Goal: Task Accomplishment & Management: Manage account settings

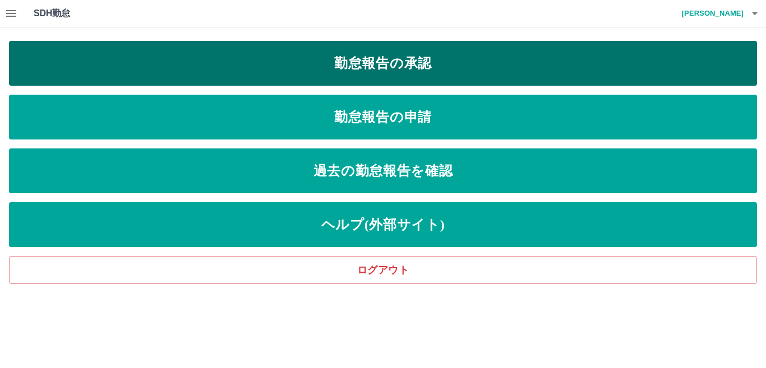
click at [374, 71] on link "勤怠報告の承認" at bounding box center [383, 63] width 748 height 45
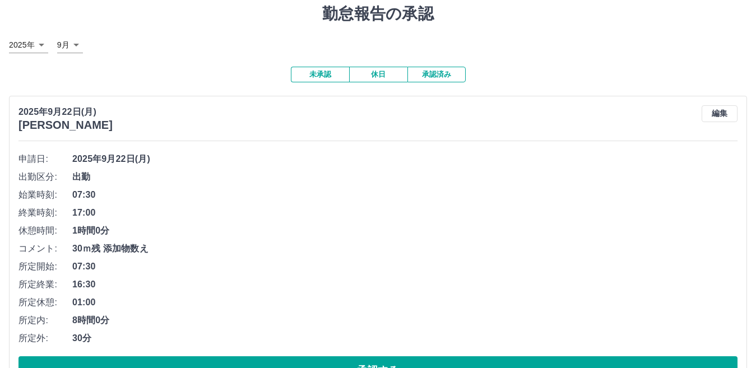
scroll to position [56, 0]
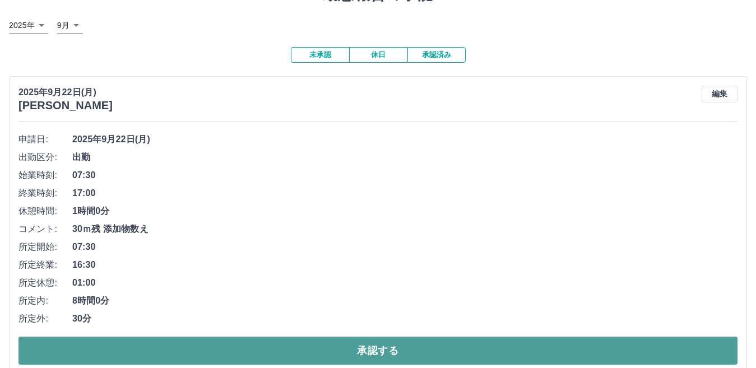
click at [364, 346] on button "承認する" at bounding box center [377, 351] width 719 height 28
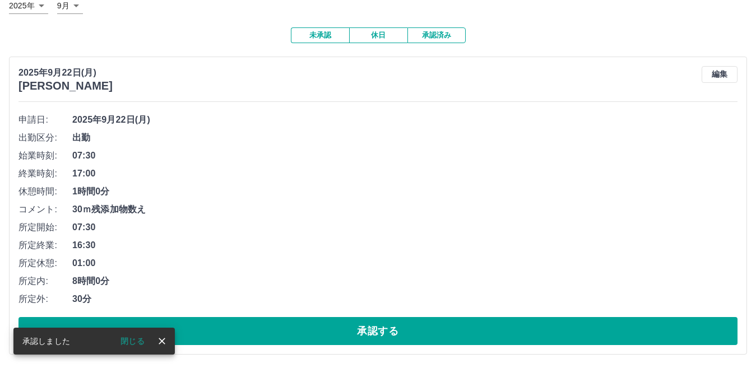
scroll to position [77, 0]
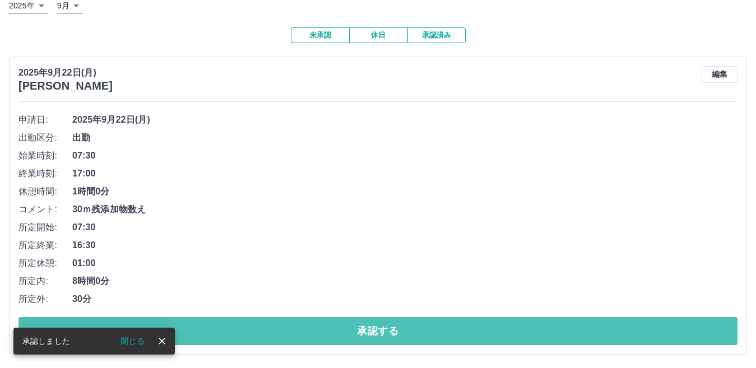
click at [364, 341] on button "承認する" at bounding box center [377, 331] width 719 height 28
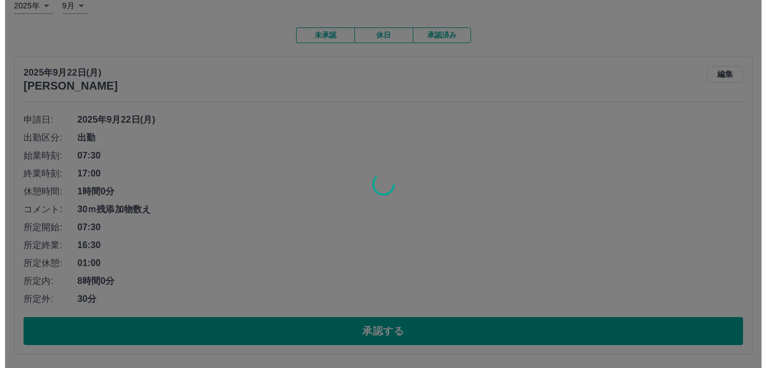
scroll to position [0, 0]
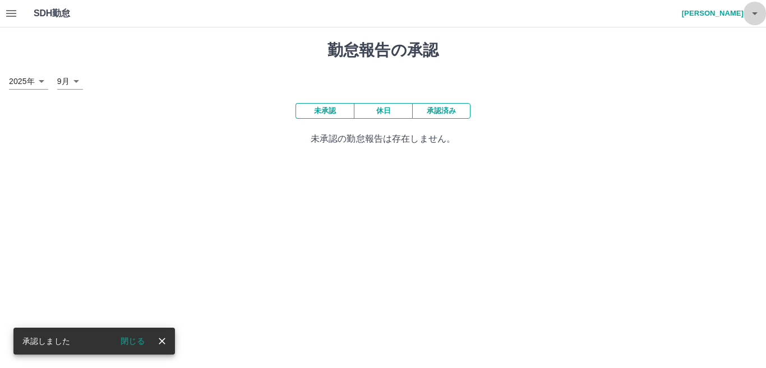
click at [754, 11] on icon "button" at bounding box center [754, 13] width 13 height 13
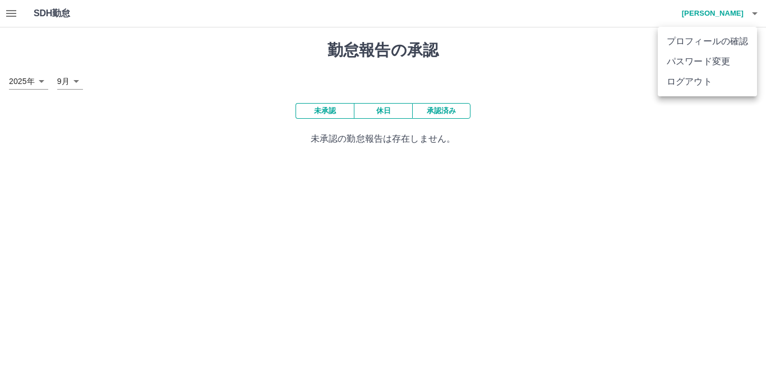
click at [685, 81] on li "ログアウト" at bounding box center [706, 82] width 99 height 20
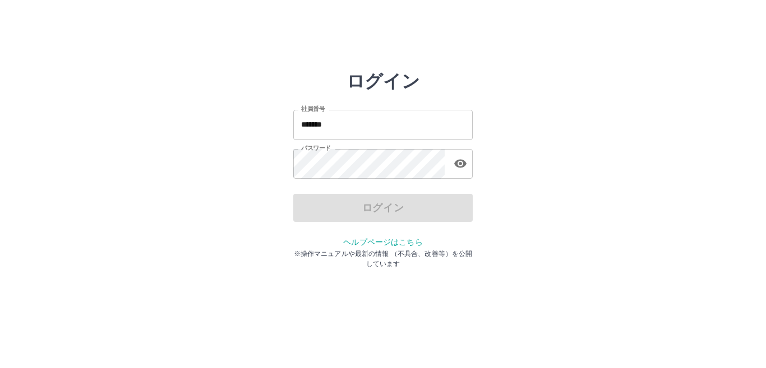
click at [377, 121] on input "*******" at bounding box center [382, 125] width 179 height 30
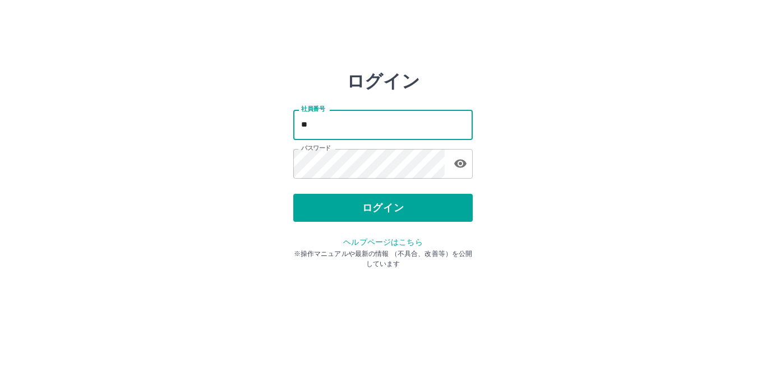
type input "*"
